Goal: Check status: Check status

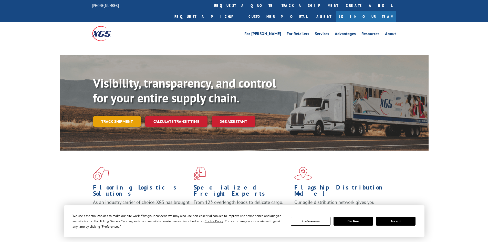
click at [119, 116] on link "Track shipment" at bounding box center [117, 121] width 48 height 11
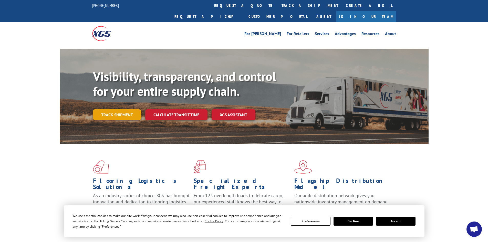
click at [119, 109] on link "Track shipment" at bounding box center [117, 114] width 48 height 11
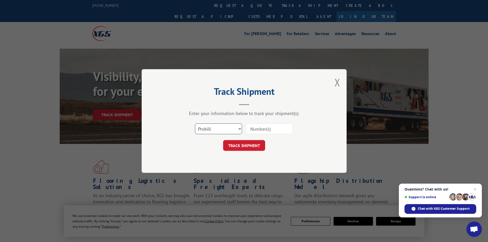
click at [227, 131] on select "Select category... Probill BOL PO" at bounding box center [218, 128] width 47 height 11
select select "bol"
click at [195, 123] on select "Select category... Probill BOL PO" at bounding box center [218, 128] width 47 height 11
click at [252, 130] on input at bounding box center [269, 128] width 47 height 11
paste input "5211898"
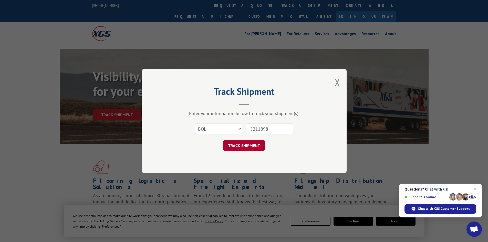
type input "5211898"
click at [237, 143] on button "TRACK SHIPMENT" at bounding box center [244, 145] width 42 height 11
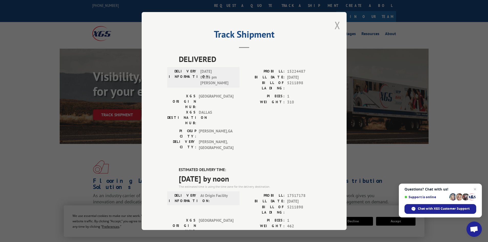
click at [336, 23] on button "Close modal" at bounding box center [337, 25] width 6 height 14
